Goal: Transaction & Acquisition: Purchase product/service

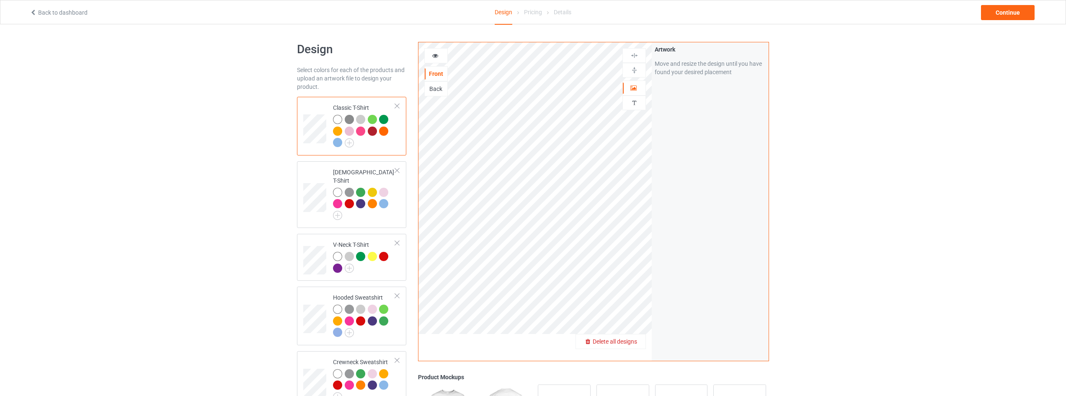
drag, startPoint x: 630, startPoint y: 337, endPoint x: 630, endPoint y: 342, distance: 5.4
click at [630, 342] on span "Delete all designs" at bounding box center [614, 341] width 44 height 7
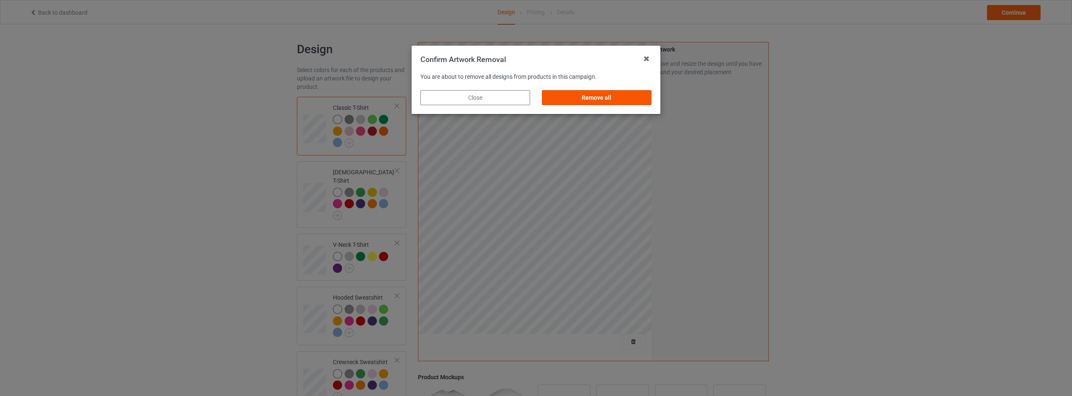
click at [614, 96] on div "Remove all" at bounding box center [597, 97] width 110 height 15
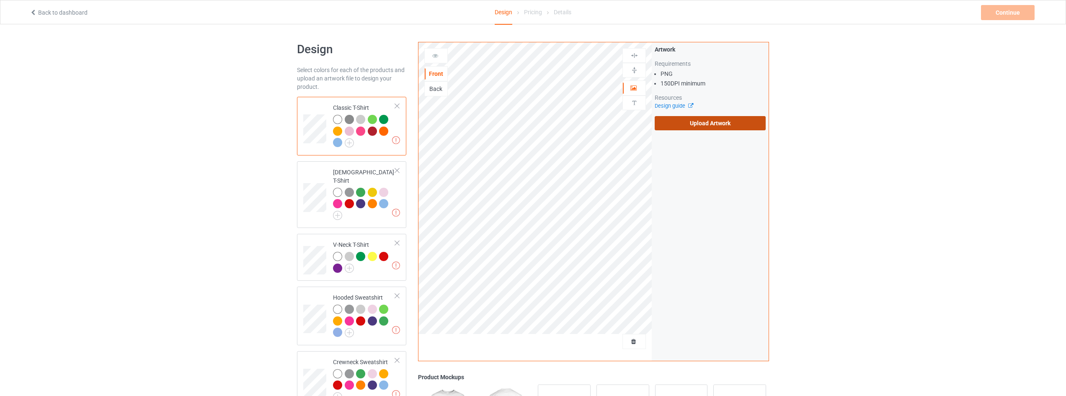
click at [689, 124] on label "Upload Artwork" at bounding box center [709, 123] width 111 height 14
click at [0, 0] on input "Upload Artwork" at bounding box center [0, 0] width 0 height 0
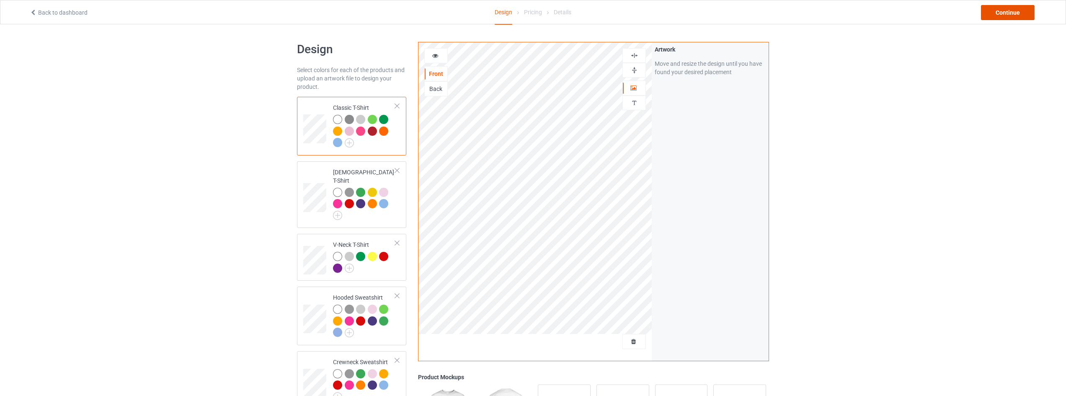
click at [1001, 13] on div "Continue" at bounding box center [1008, 12] width 54 height 15
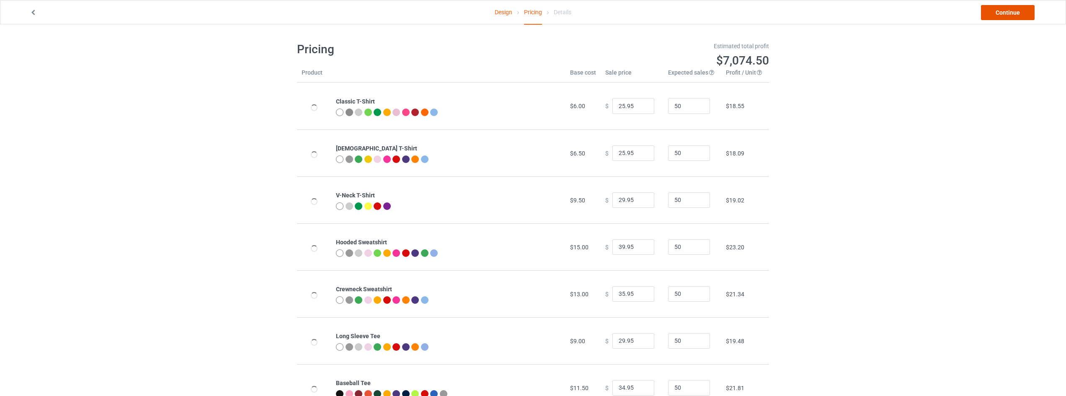
click at [1002, 13] on link "Continue" at bounding box center [1008, 12] width 54 height 15
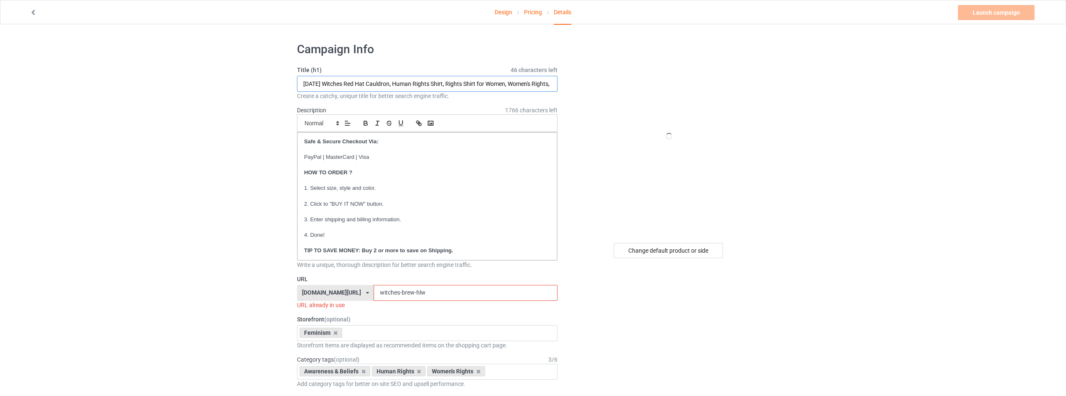
drag, startPoint x: 332, startPoint y: 83, endPoint x: 400, endPoint y: 89, distance: 68.1
click at [400, 89] on input "[DATE] Witches Red Hat Cauldron, Human Rights Shirt, Rights Shirt for Women, Wo…" at bounding box center [427, 84] width 260 height 16
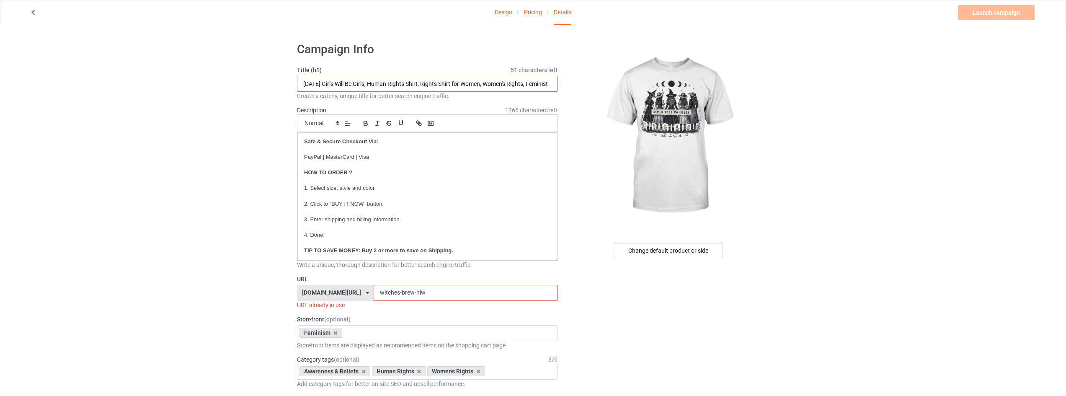
type input "[DATE] Girls Will Be Girls, Human Rights Shirt, Rights Shirt for Women, Women's…"
drag, startPoint x: 420, startPoint y: 293, endPoint x: 333, endPoint y: 293, distance: 87.1
click at [333, 293] on div "[DOMAIN_NAME][URL] [DOMAIN_NAME][URL] [DOMAIN_NAME][URL] [DOMAIN_NAME][URL] [DO…" at bounding box center [427, 293] width 260 height 16
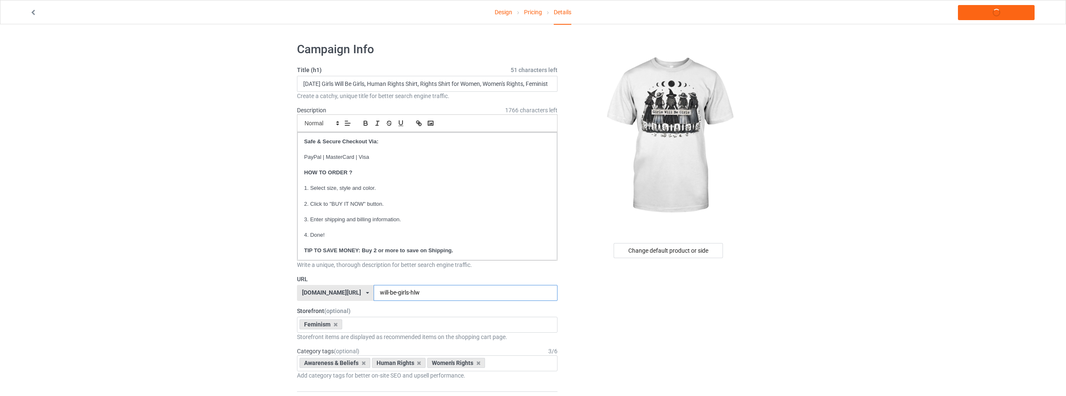
type input "will-be-girls-hlw"
click at [992, 11] on link "Launch campaign" at bounding box center [996, 12] width 77 height 15
